Goal: Task Accomplishment & Management: Manage account settings

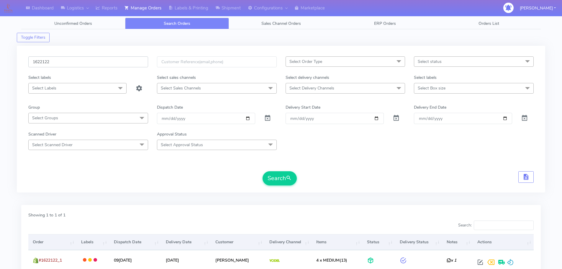
click at [134, 61] on input "1622122" at bounding box center [88, 61] width 120 height 11
paste input "1341"
type input "1621341"
click at [263, 171] on button "Search" at bounding box center [280, 178] width 34 height 14
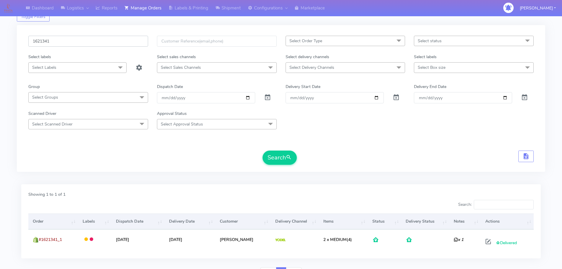
scroll to position [52, 0]
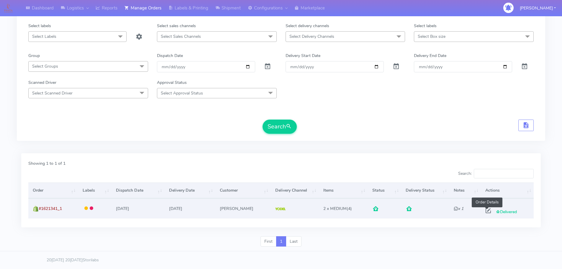
click at [488, 212] on span at bounding box center [488, 212] width 11 height 6
select select "5"
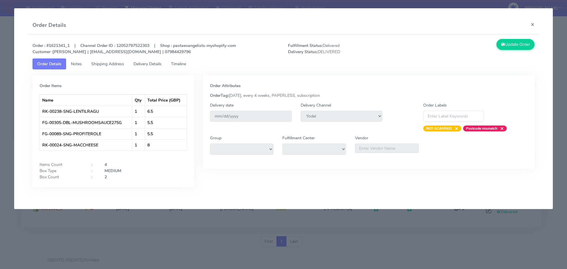
click at [0, 82] on modal-container "Order Details × Order : #1621341_1 | Channel Order ID : 12052797522303 | Shop :…" at bounding box center [283, 134] width 567 height 269
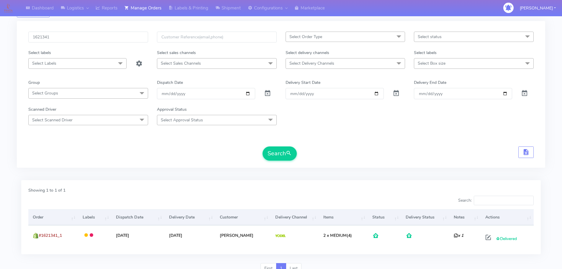
scroll to position [0, 0]
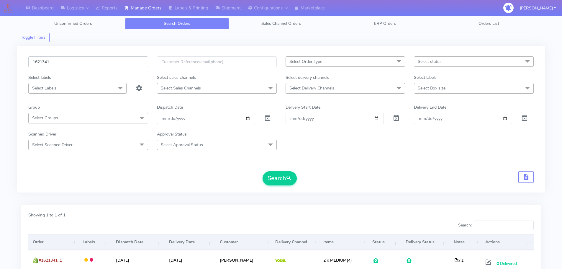
click at [123, 61] on input "1621341" at bounding box center [88, 61] width 120 height 11
paste input "18933"
type input "1618933"
click at [263, 171] on button "Search" at bounding box center [280, 178] width 34 height 14
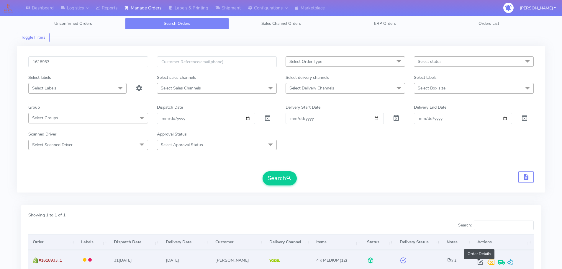
click at [475, 261] on span at bounding box center [480, 264] width 11 height 6
select select "5"
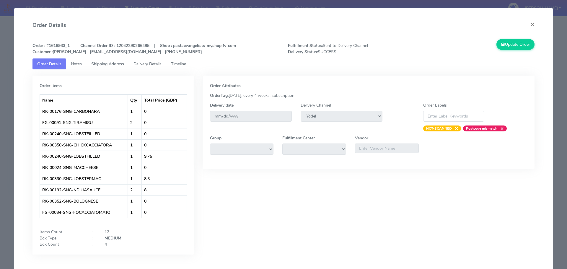
drag, startPoint x: 142, startPoint y: 60, endPoint x: 146, endPoint y: 62, distance: 4.1
click at [143, 60] on link "Delivery Details" at bounding box center [147, 63] width 37 height 11
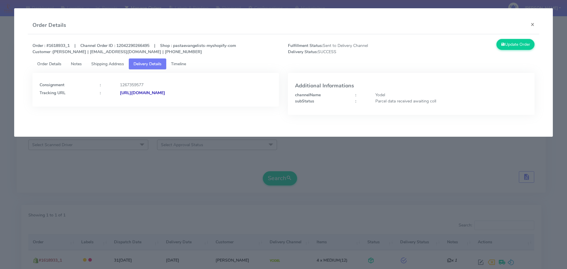
click at [445, 45] on div "Update Order" at bounding box center [475, 47] width 128 height 16
drag, startPoint x: 474, startPoint y: 172, endPoint x: 180, endPoint y: 71, distance: 310.9
click at [473, 172] on modal-container "Order Details × Order : #1618933_1 | Channel Order ID : 12042290266495 | Shop :…" at bounding box center [283, 134] width 567 height 269
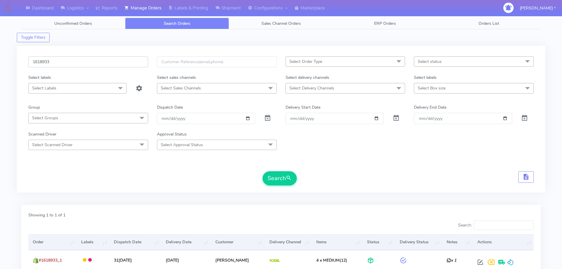
click at [118, 62] on input "1618933" at bounding box center [88, 61] width 120 height 11
click at [117, 62] on input "1618933" at bounding box center [88, 61] width 120 height 11
paste input "A"
click at [263, 171] on button "Search" at bounding box center [280, 178] width 34 height 14
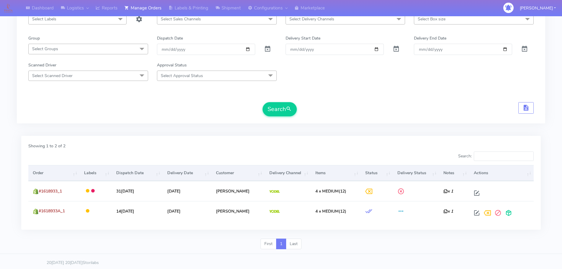
scroll to position [72, 0]
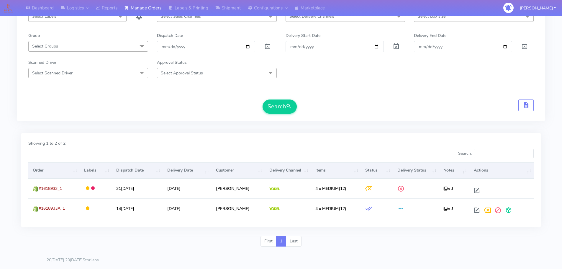
click at [405, 113] on div "Search" at bounding box center [281, 106] width 506 height 14
click at [404, 121] on div "1618933 Select Order Type Select All MEALS ATAVI One Off Pasta Club Gift Kit Ev…" at bounding box center [281, 49] width 529 height 159
click at [448, 100] on div "Search" at bounding box center [281, 106] width 506 height 14
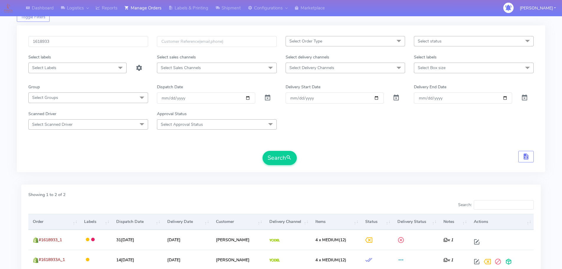
scroll to position [0, 0]
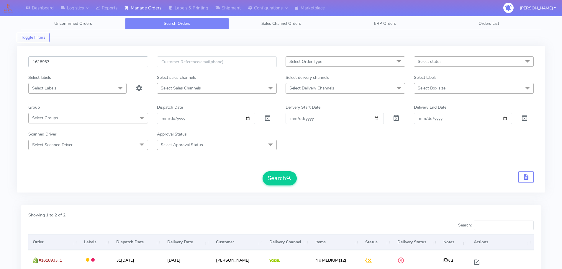
click at [114, 57] on input "1618933" at bounding box center [88, 61] width 120 height 11
paste input "21628"
type input "1621628"
click at [263, 171] on button "Search" at bounding box center [280, 178] width 34 height 14
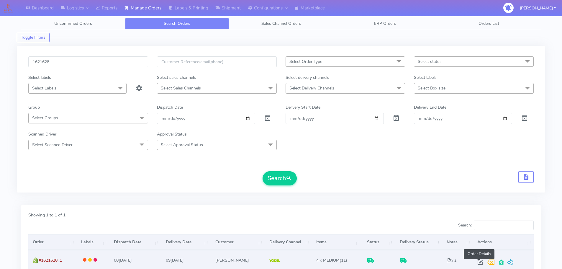
click at [479, 261] on span at bounding box center [480, 264] width 11 height 6
select select "5"
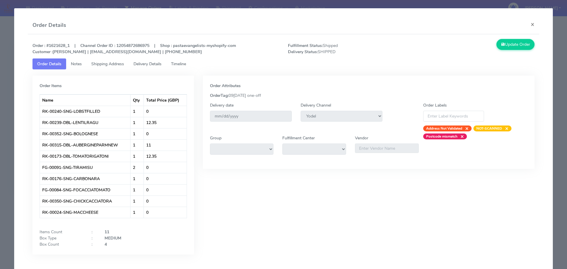
click at [156, 61] on link "Delivery Details" at bounding box center [147, 63] width 37 height 11
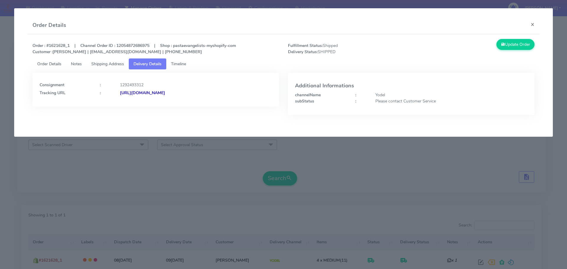
drag, startPoint x: 233, startPoint y: 94, endPoint x: 184, endPoint y: 103, distance: 50.3
click at [184, 103] on div "Consignment : 1292493312 Tracking URL : [URL][DOMAIN_NAME]" at bounding box center [155, 90] width 246 height 34
copy strong "JJD0002249960895485"
click at [207, 182] on modal-container "Order Details × Order : #1621628_1 | Channel Order ID : 12054872686975 | Shop :…" at bounding box center [283, 134] width 567 height 269
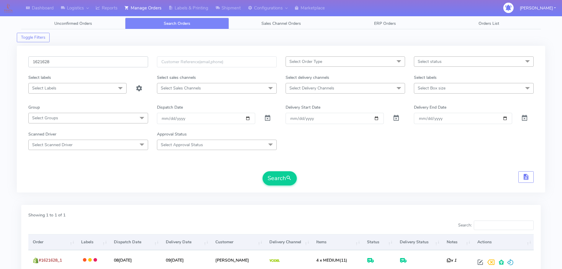
click at [120, 63] on input "1621628" at bounding box center [88, 61] width 120 height 11
paste input "0421"
type input "1620421"
click at [263, 171] on button "Search" at bounding box center [280, 178] width 34 height 14
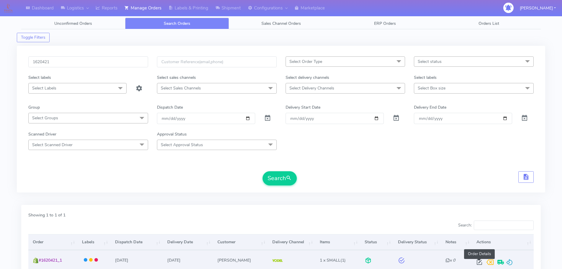
click at [481, 263] on span at bounding box center [479, 264] width 11 height 6
select select "5"
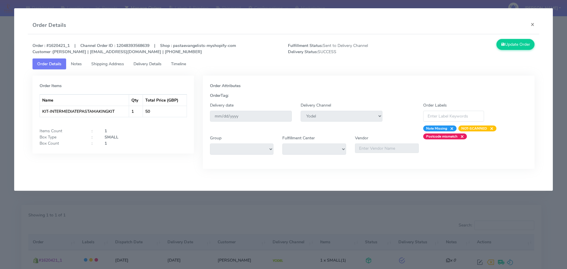
click at [157, 64] on span "Delivery Details" at bounding box center [147, 64] width 28 height 6
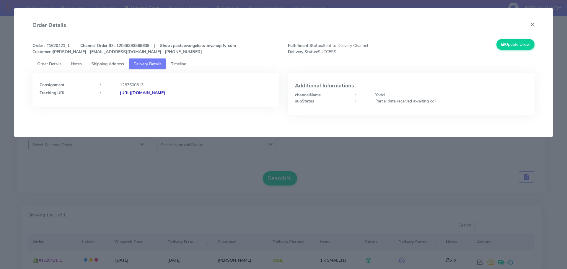
click at [2, 196] on modal-container "Order Details × Order : #1620421_1 | Channel Order ID : 12048393568639 | Shop :…" at bounding box center [283, 134] width 567 height 269
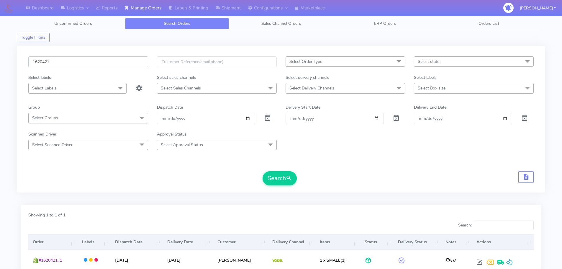
click at [107, 62] on input "1620421" at bounding box center [88, 61] width 120 height 11
paste input "3663"
click at [263, 171] on button "Search" at bounding box center [280, 178] width 34 height 14
click at [120, 63] on input "1623663" at bounding box center [88, 61] width 120 height 11
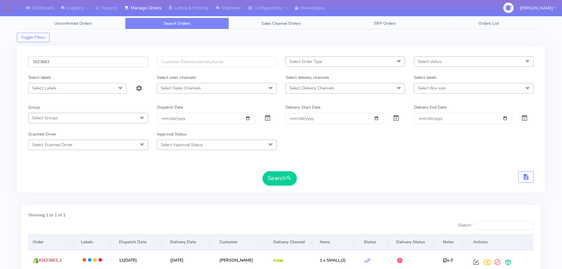
click at [120, 63] on input "1623663" at bounding box center [88, 61] width 120 height 11
paste input "18626"
click at [263, 171] on button "Search" at bounding box center [280, 178] width 34 height 14
click at [116, 63] on input "1618626" at bounding box center [88, 61] width 120 height 11
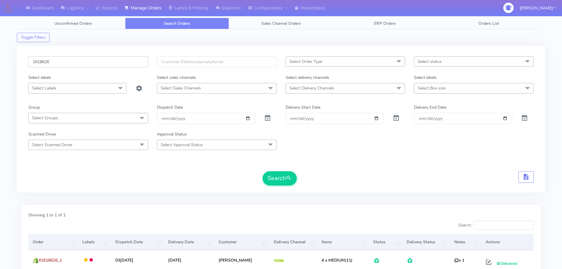
paste input "9197"
click at [263, 171] on button "Search" at bounding box center [280, 178] width 34 height 14
click at [115, 65] on input "1619197" at bounding box center [88, 61] width 120 height 11
paste input "2015"
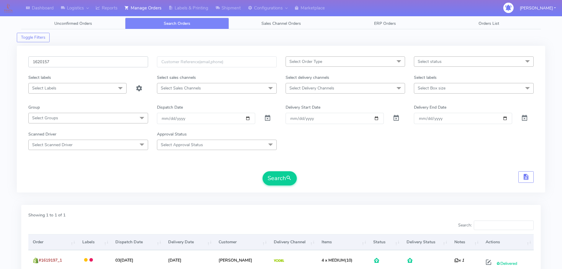
click at [263, 171] on button "Search" at bounding box center [280, 178] width 34 height 14
click at [115, 59] on input "1620157" at bounding box center [88, 61] width 120 height 11
paste input "19916"
type input "1619916"
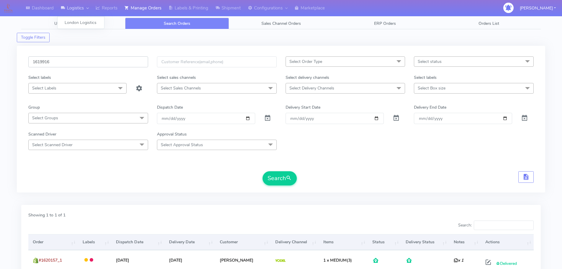
click at [263, 171] on button "Search" at bounding box center [280, 178] width 34 height 14
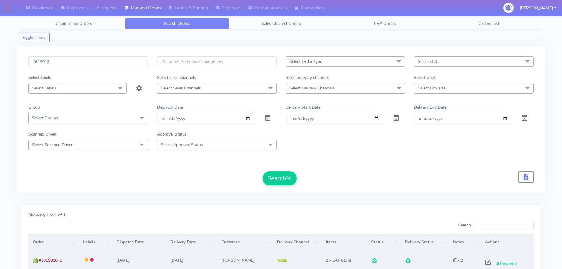
click at [487, 261] on span at bounding box center [488, 264] width 11 height 6
select select "5"
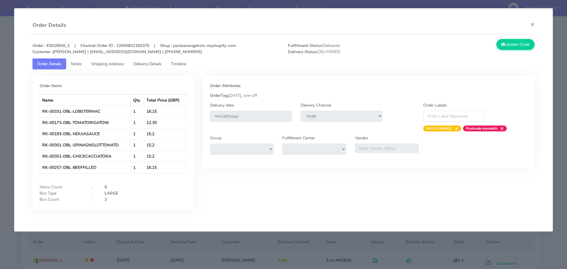
click at [25, 85] on app-order-update "Order Details × Order : #1619916_1 | Channel Order ID : 12045822165375 | Shop :…" at bounding box center [283, 119] width 538 height 223
click at [7, 84] on modal-container "Order Details × Order : #1619916_1 | Channel Order ID : 12045822165375 | Shop :…" at bounding box center [283, 134] width 567 height 269
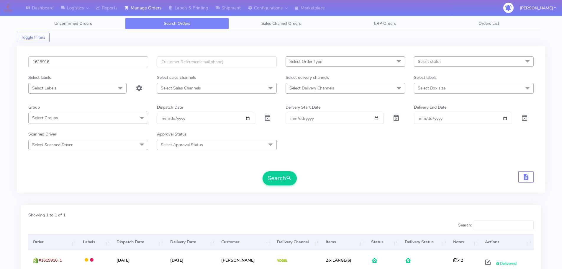
click at [119, 64] on input "1619916" at bounding box center [88, 61] width 120 height 11
paste input "274"
type input "1619274"
click at [263, 171] on button "Search" at bounding box center [280, 178] width 34 height 14
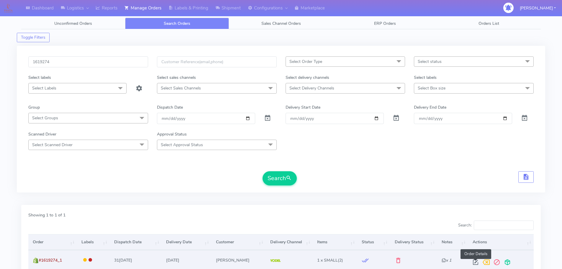
click at [478, 261] on span at bounding box center [476, 264] width 11 height 6
select select "5"
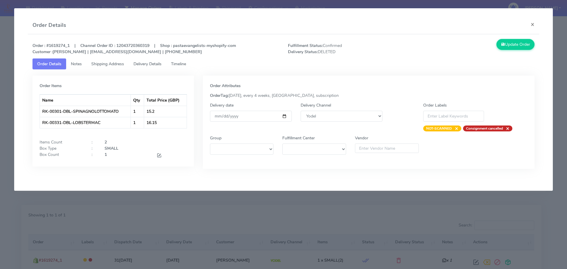
click at [175, 64] on span "Timeline" at bounding box center [178, 64] width 15 height 6
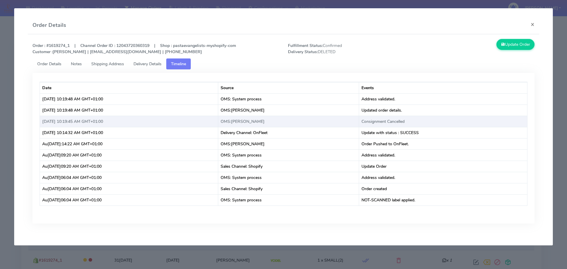
click at [400, 118] on td "Consignment Cancelled" at bounding box center [443, 121] width 168 height 11
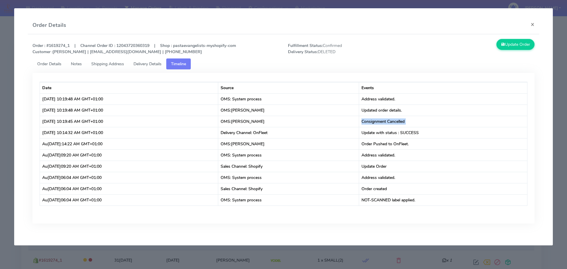
copy td "Consignment Cancelled"
click at [0, 116] on modal-container "Order Details × Order : #1619274_1 | Channel Order ID : 12043720360319 | Shop :…" at bounding box center [283, 134] width 567 height 269
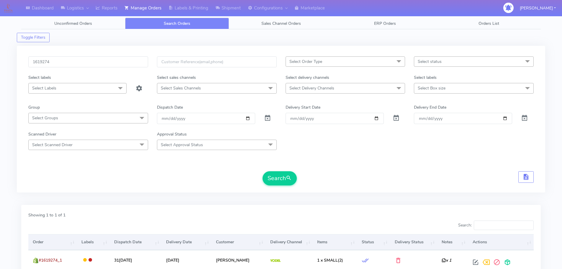
click at [102, 54] on div "1619274 Select Order Type Select All MEALS ATAVI One Off Pasta Club Gift Kit Ev…" at bounding box center [281, 119] width 529 height 147
click at [103, 61] on input "1619274" at bounding box center [88, 61] width 120 height 11
paste input "20125"
type input "1620125"
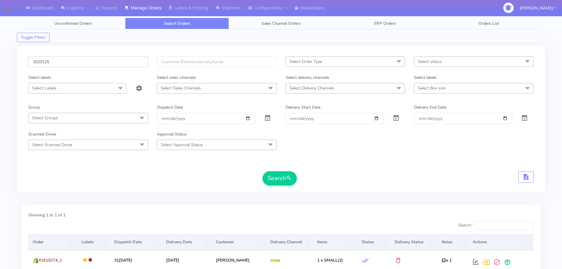
click at [263, 171] on button "Search" at bounding box center [280, 178] width 34 height 14
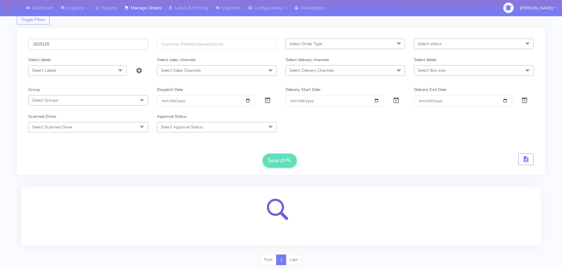
scroll to position [36, 0]
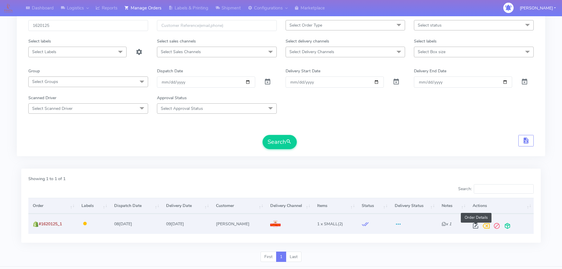
click at [476, 228] on span at bounding box center [476, 227] width 11 height 6
select select "3"
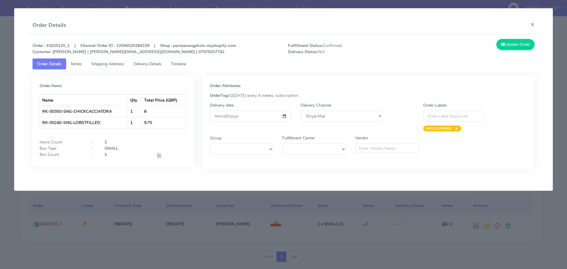
click at [176, 66] on span "Timeline" at bounding box center [178, 64] width 15 height 6
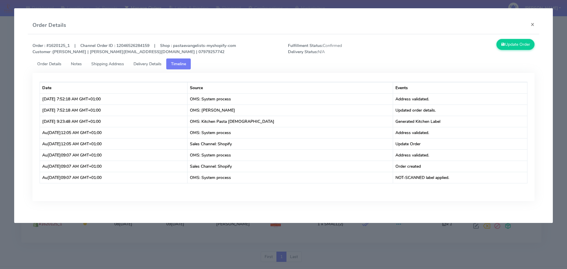
click at [204, 236] on modal-container "Order Details × Order : #1620125_1 | Channel Order ID : 12046526284159 | Shop :…" at bounding box center [283, 134] width 567 height 269
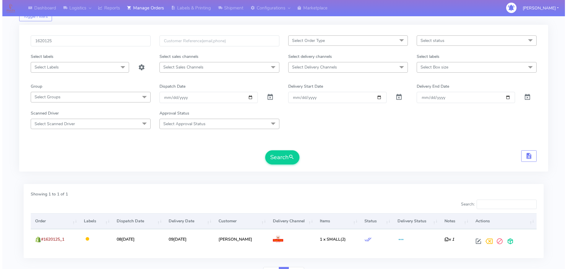
scroll to position [0, 0]
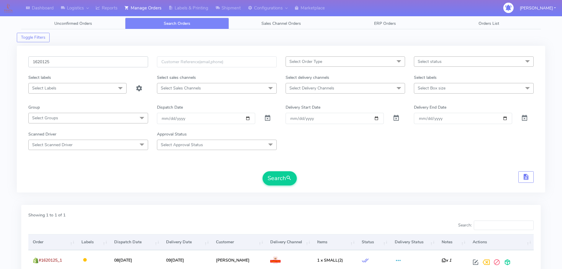
click at [108, 60] on input "1620125" at bounding box center [88, 61] width 120 height 11
paste input "19529"
click at [263, 171] on button "Search" at bounding box center [280, 178] width 34 height 14
click at [129, 63] on input "1619529" at bounding box center [88, 61] width 120 height 11
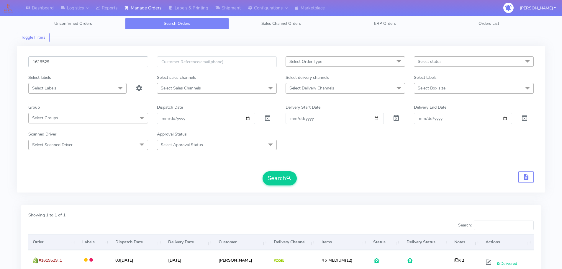
drag, startPoint x: 129, startPoint y: 63, endPoint x: 120, endPoint y: 64, distance: 8.6
click at [129, 63] on input "1619529" at bounding box center [88, 61] width 120 height 11
paste input "22220"
type input "1622220"
click at [263, 171] on button "Search" at bounding box center [280, 178] width 34 height 14
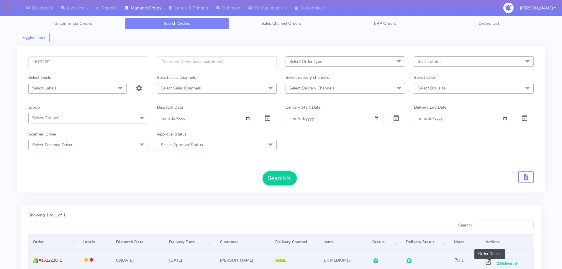
click at [488, 261] on span at bounding box center [488, 264] width 11 height 6
select select "5"
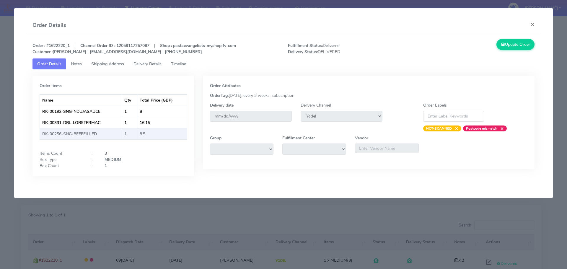
drag, startPoint x: 144, startPoint y: 239, endPoint x: 122, endPoint y: 126, distance: 114.9
click at [144, 237] on modal-container "Order Details × Order : #1622220_1 | Channel Order ID : 12059117257087 | Shop :…" at bounding box center [283, 134] width 567 height 269
